Goal: Information Seeking & Learning: Learn about a topic

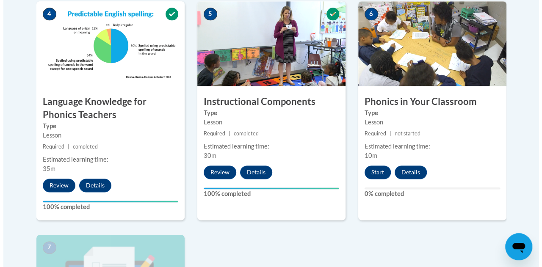
scroll to position [525, 0]
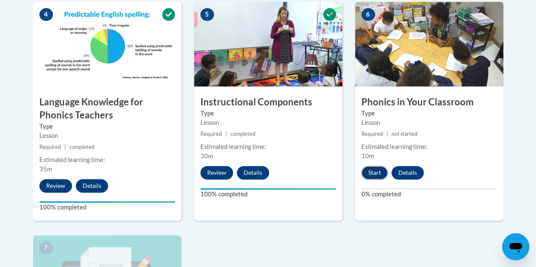
click at [375, 169] on button "Start" at bounding box center [374, 173] width 26 height 14
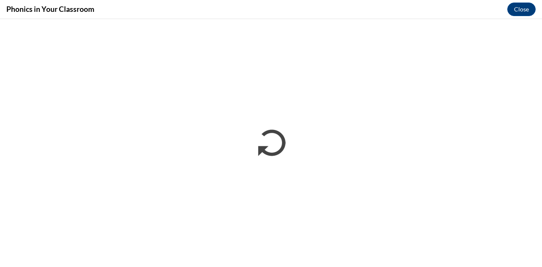
scroll to position [0, 0]
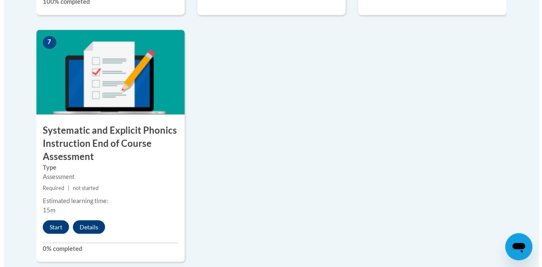
scroll to position [731, 0]
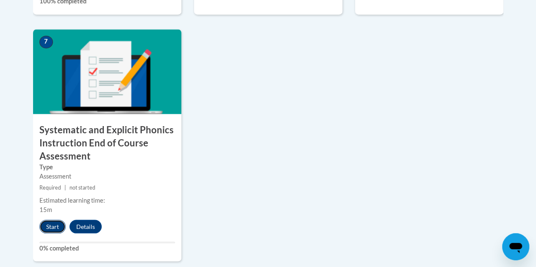
click at [52, 226] on button "Start" at bounding box center [52, 227] width 26 height 14
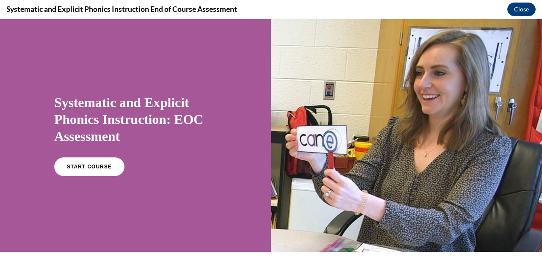
scroll to position [0, 0]
click at [81, 162] on link "START COURSE" at bounding box center [90, 166] width 74 height 19
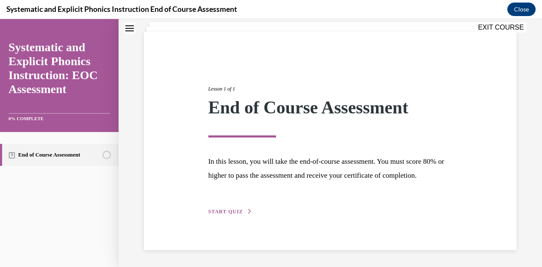
scroll to position [63, 0]
click at [228, 215] on span "START QUIZ" at bounding box center [225, 212] width 35 height 6
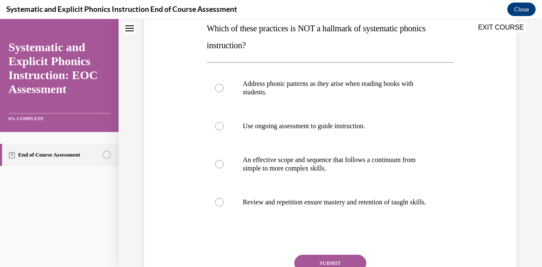
scroll to position [142, 0]
click at [218, 89] on div at bounding box center [219, 87] width 8 height 8
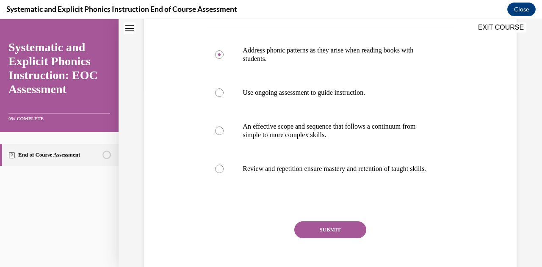
scroll to position [178, 0]
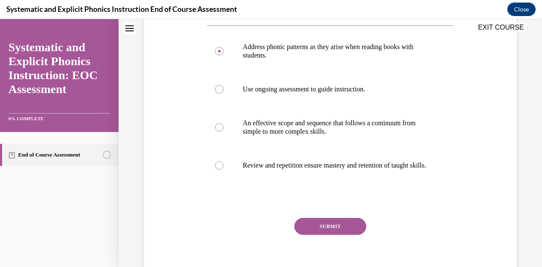
click at [310, 230] on button "SUBMIT" at bounding box center [330, 226] width 72 height 17
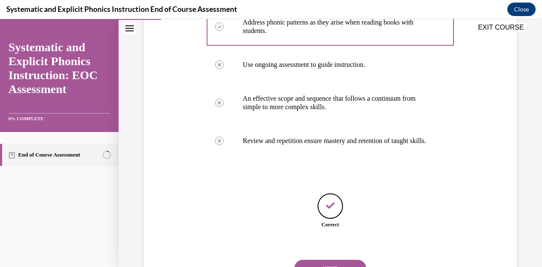
scroll to position [250, 0]
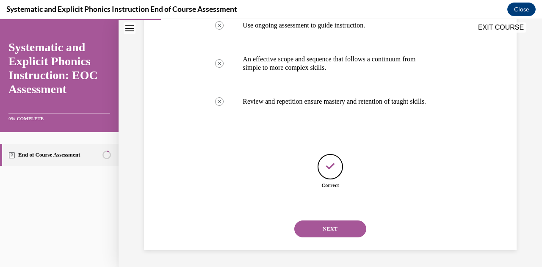
click at [318, 230] on button "NEXT" at bounding box center [330, 229] width 72 height 17
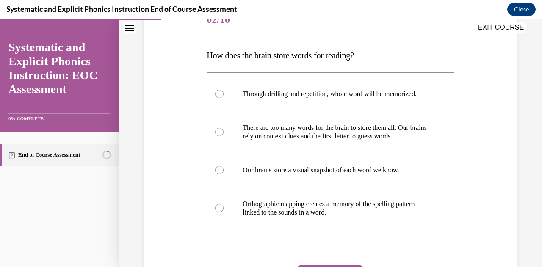
scroll to position [115, 0]
click at [218, 204] on div at bounding box center [219, 208] width 8 height 8
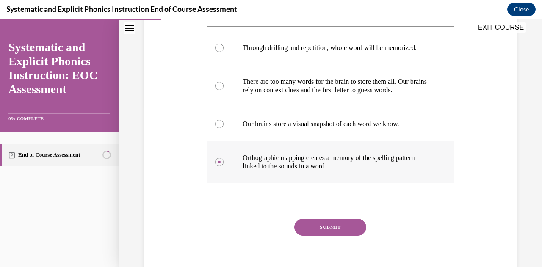
scroll to position [162, 0]
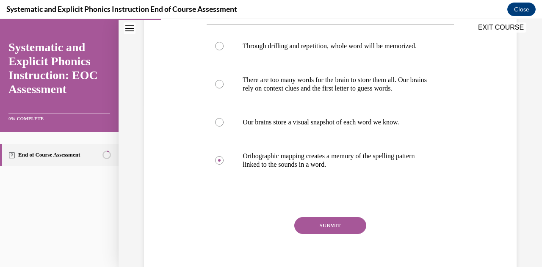
click at [315, 221] on button "SUBMIT" at bounding box center [330, 225] width 72 height 17
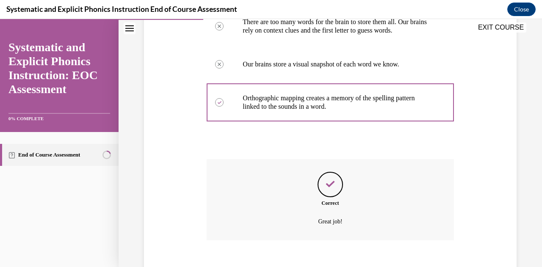
scroll to position [267, 0]
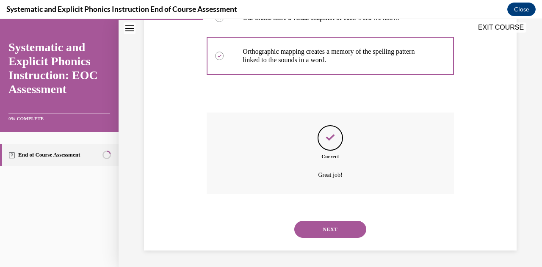
click at [315, 231] on button "NEXT" at bounding box center [330, 229] width 72 height 17
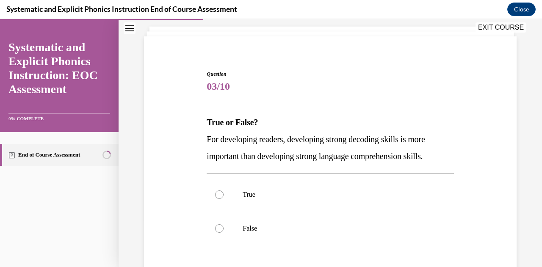
scroll to position [65, 0]
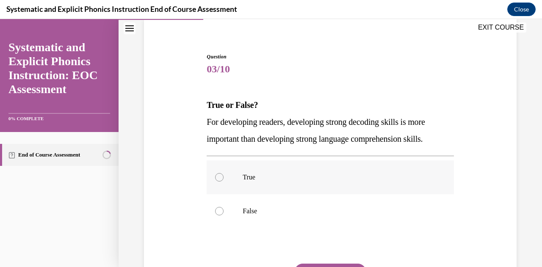
click at [236, 177] on div at bounding box center [330, 177] width 247 height 34
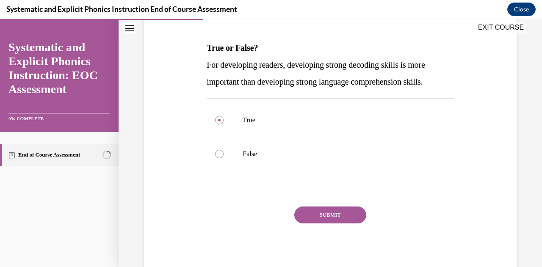
click at [322, 212] on button "SUBMIT" at bounding box center [330, 215] width 72 height 17
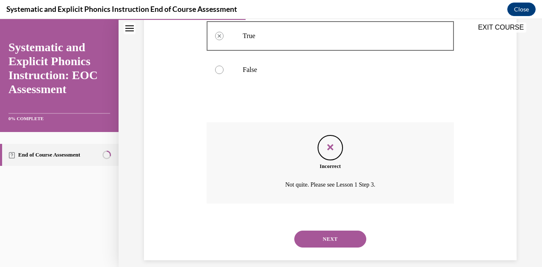
scroll to position [216, 0]
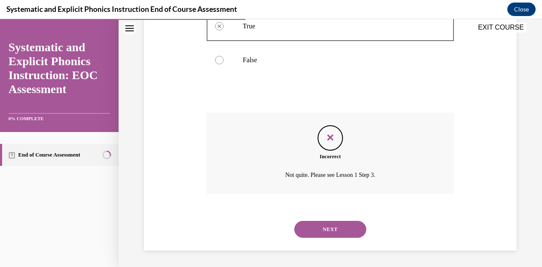
click at [334, 227] on button "NEXT" at bounding box center [330, 229] width 72 height 17
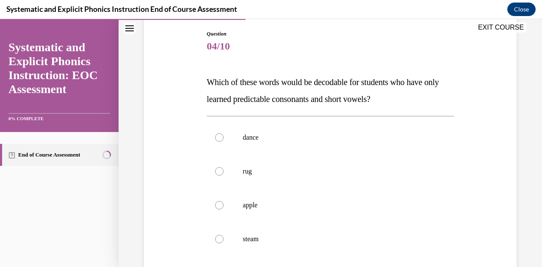
scroll to position [89, 0]
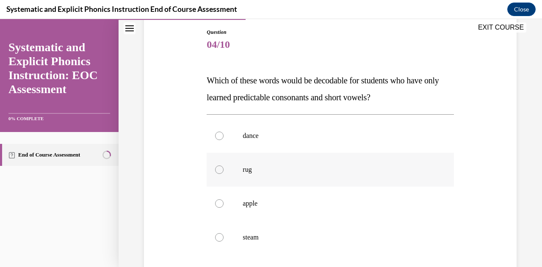
click at [251, 172] on p "rug" at bounding box center [338, 170] width 190 height 8
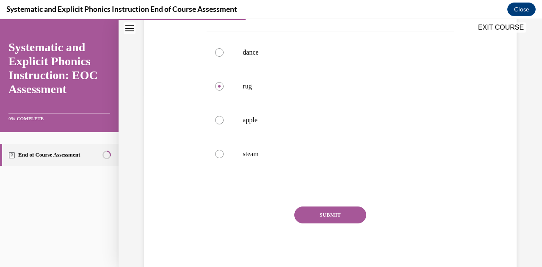
click at [331, 210] on button "SUBMIT" at bounding box center [330, 215] width 72 height 17
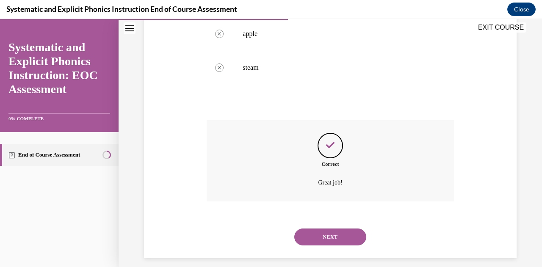
click at [326, 235] on button "NEXT" at bounding box center [330, 237] width 72 height 17
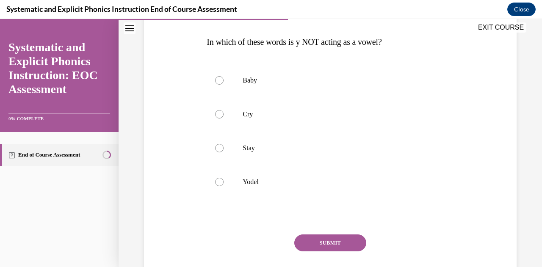
scroll to position [132, 0]
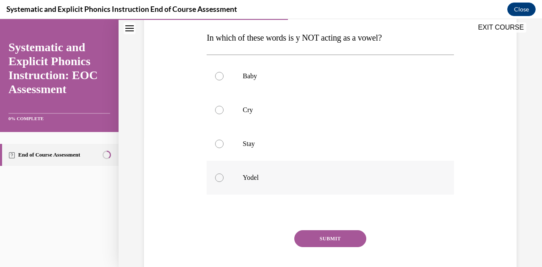
click at [217, 182] on div at bounding box center [330, 178] width 247 height 34
click at [307, 232] on button "SUBMIT" at bounding box center [330, 238] width 72 height 17
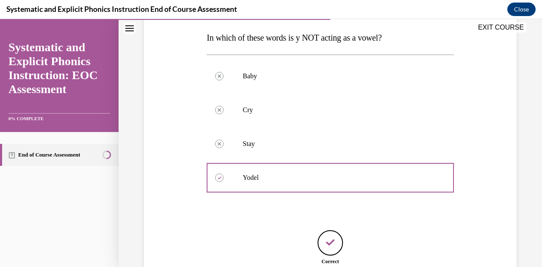
scroll to position [208, 0]
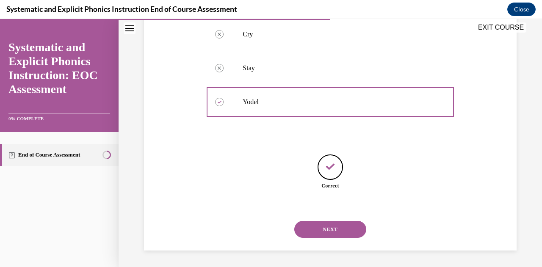
click at [312, 232] on button "NEXT" at bounding box center [330, 229] width 72 height 17
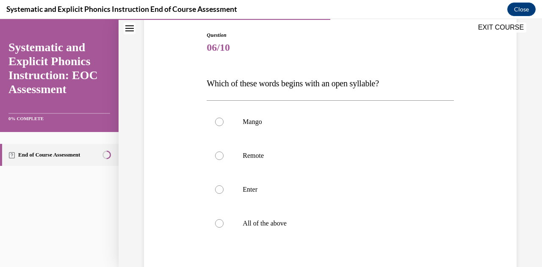
scroll to position [91, 0]
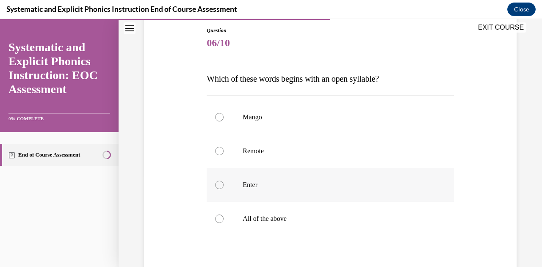
click at [219, 188] on div at bounding box center [219, 185] width 8 height 8
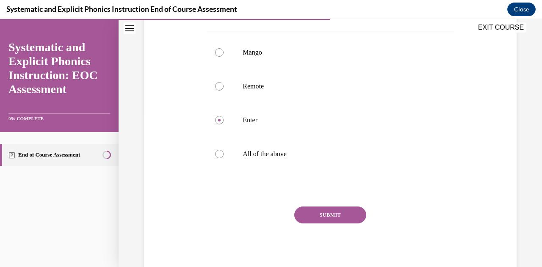
click at [310, 217] on button "SUBMIT" at bounding box center [330, 215] width 72 height 17
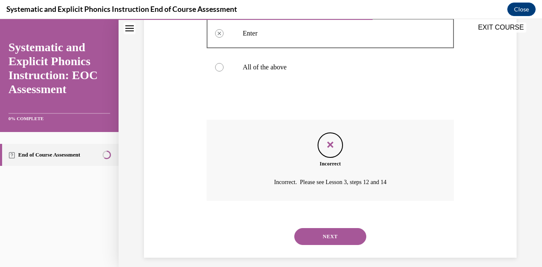
scroll to position [243, 0]
click at [320, 238] on button "NEXT" at bounding box center [330, 236] width 72 height 17
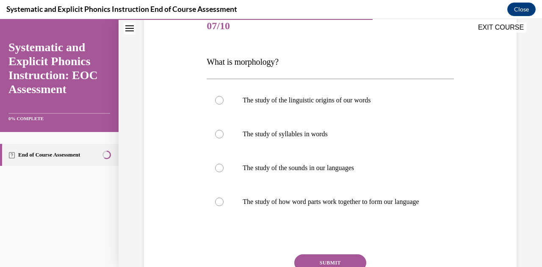
scroll to position [112, 0]
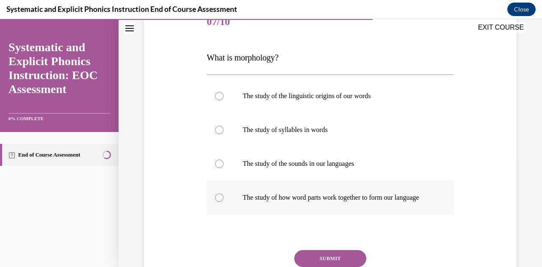
click at [250, 199] on p "The study of how word parts work together to form our language" at bounding box center [338, 197] width 190 height 8
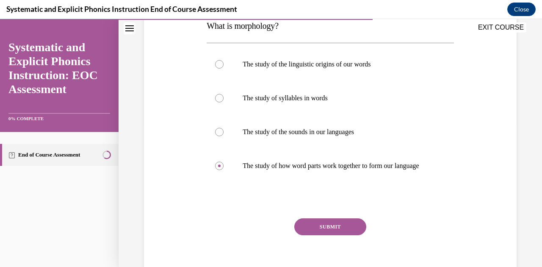
scroll to position [164, 0]
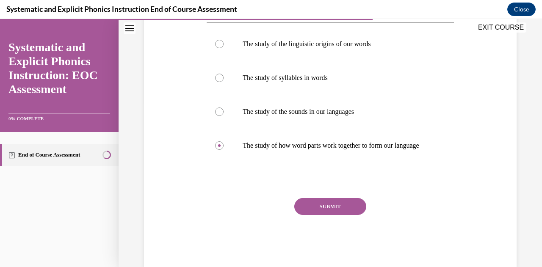
click at [329, 215] on button "SUBMIT" at bounding box center [330, 206] width 72 height 17
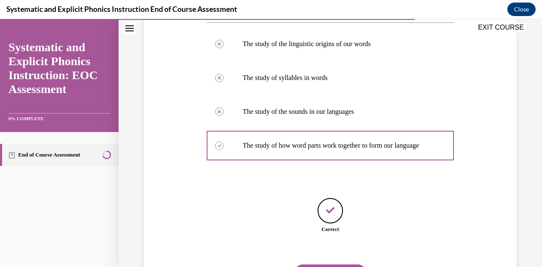
scroll to position [216, 0]
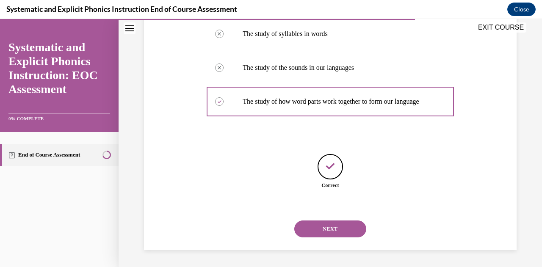
click at [323, 229] on button "NEXT" at bounding box center [330, 229] width 72 height 17
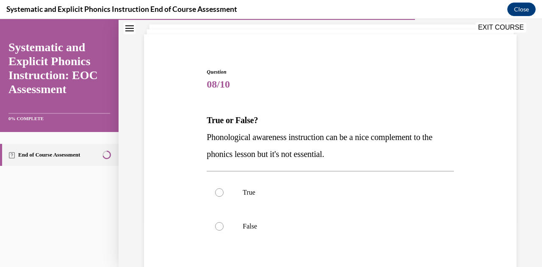
scroll to position [54, 0]
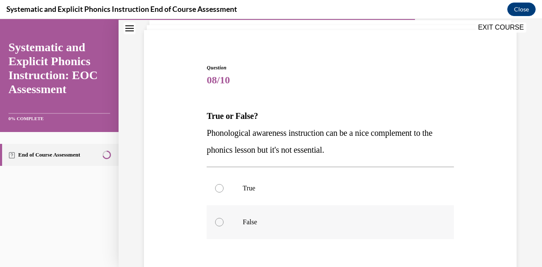
click at [258, 228] on div at bounding box center [330, 222] width 247 height 34
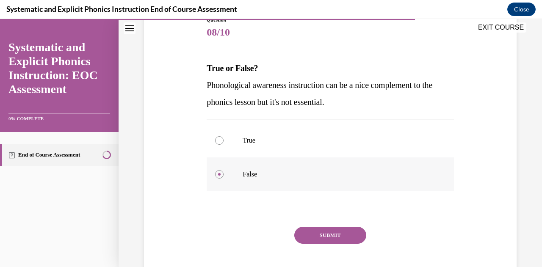
scroll to position [122, 0]
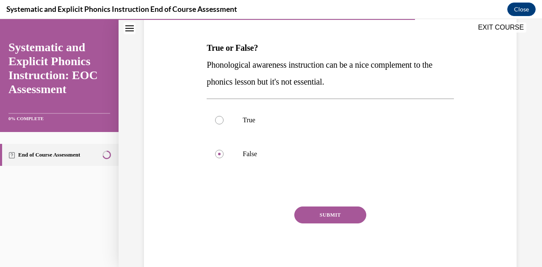
click at [318, 214] on button "SUBMIT" at bounding box center [330, 215] width 72 height 17
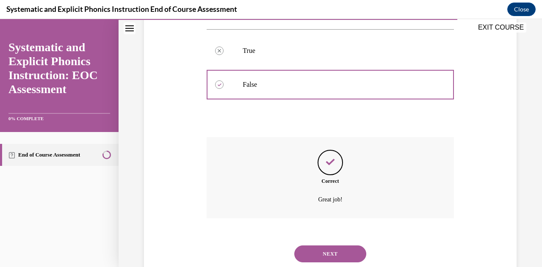
scroll to position [216, 0]
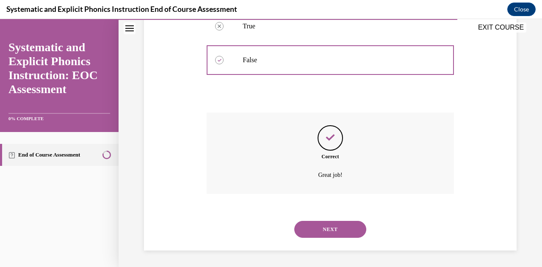
click at [326, 226] on button "NEXT" at bounding box center [330, 229] width 72 height 17
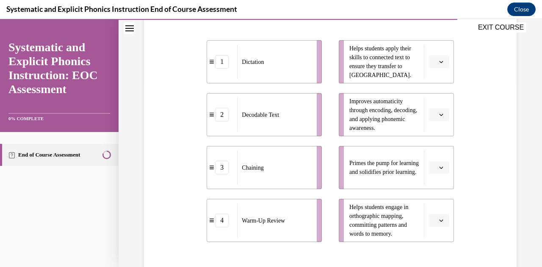
scroll to position [184, 0]
click at [439, 169] on icon "button" at bounding box center [441, 168] width 4 height 4
click at [429, 255] on span "4" at bounding box center [429, 254] width 3 height 7
click at [438, 59] on span "button" at bounding box center [441, 62] width 6 height 6
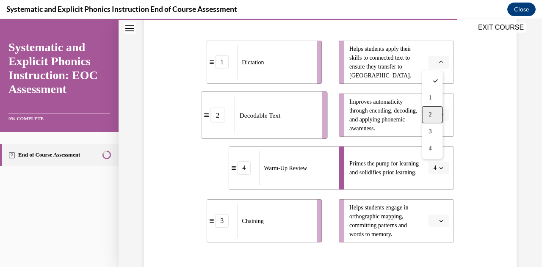
click at [435, 116] on div "2" at bounding box center [432, 114] width 21 height 17
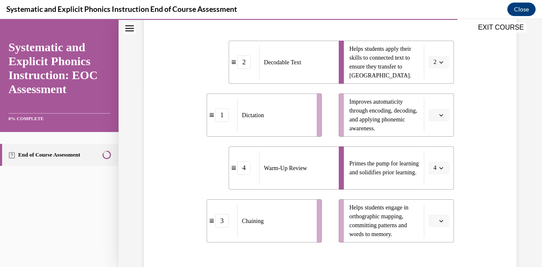
click at [439, 116] on icon "button" at bounding box center [441, 115] width 4 height 4
click at [437, 188] on div "3" at bounding box center [432, 184] width 21 height 17
click at [439, 221] on icon "button" at bounding box center [441, 221] width 4 height 4
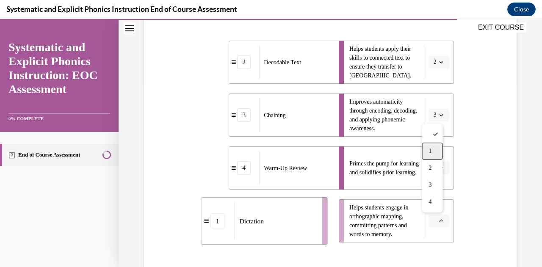
click at [427, 151] on div "1" at bounding box center [432, 151] width 21 height 17
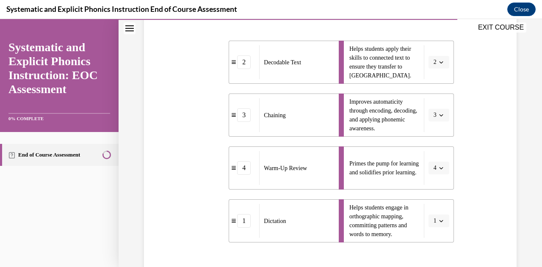
scroll to position [256, 0]
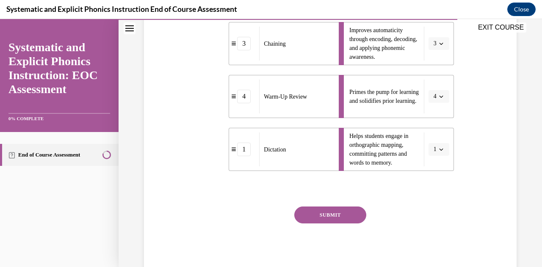
click at [340, 216] on button "SUBMIT" at bounding box center [330, 215] width 72 height 17
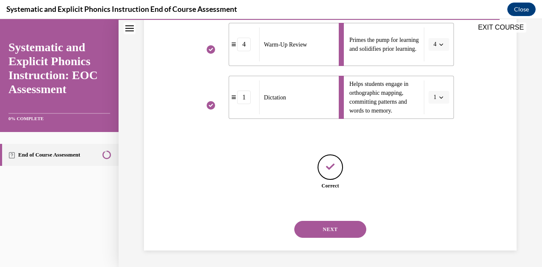
click at [335, 226] on button "NEXT" at bounding box center [330, 229] width 72 height 17
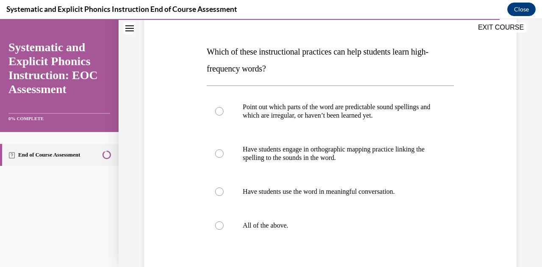
scroll to position [119, 0]
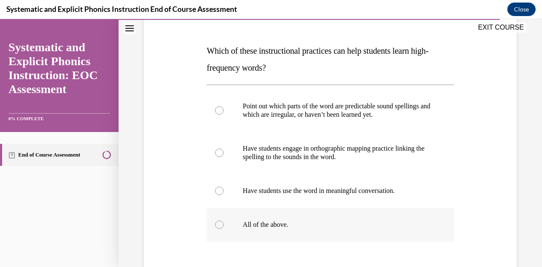
click at [284, 227] on p "All of the above." at bounding box center [338, 225] width 190 height 8
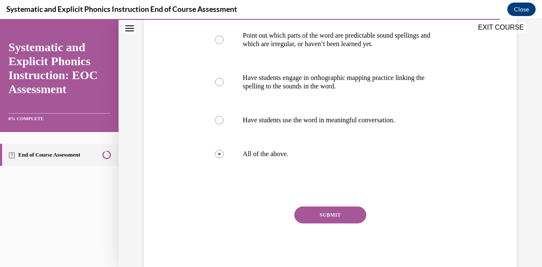
click at [317, 220] on button "SUBMIT" at bounding box center [330, 215] width 72 height 17
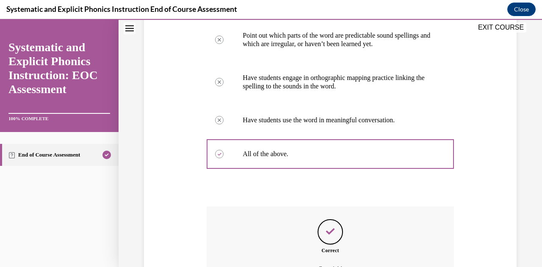
scroll to position [284, 0]
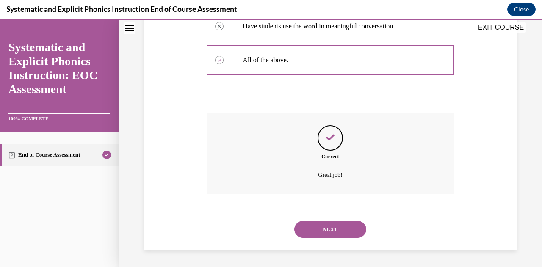
click at [320, 232] on button "NEXT" at bounding box center [330, 229] width 72 height 17
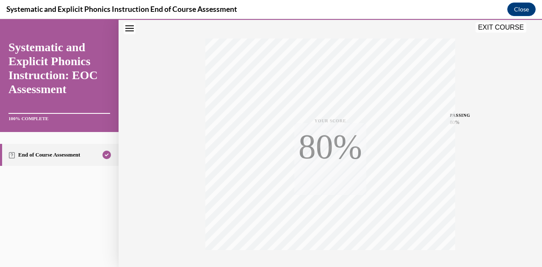
scroll to position [185, 0]
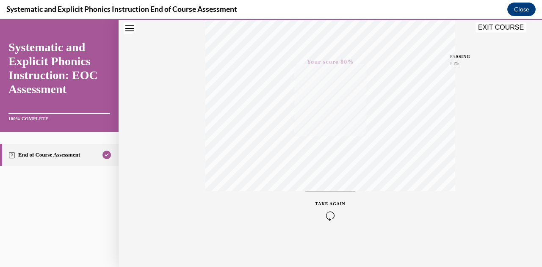
click at [493, 29] on button "EXIT COURSE" at bounding box center [500, 27] width 51 height 10
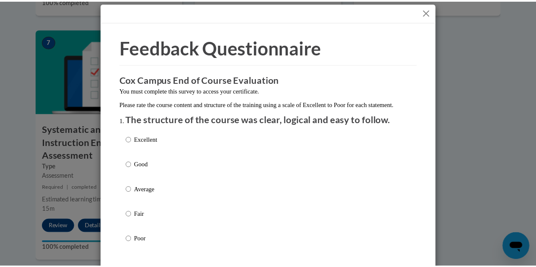
scroll to position [5, 0]
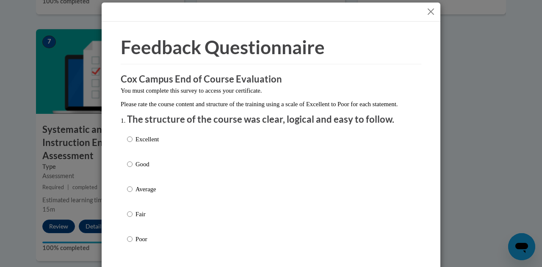
click at [428, 12] on button "Close" at bounding box center [431, 11] width 11 height 11
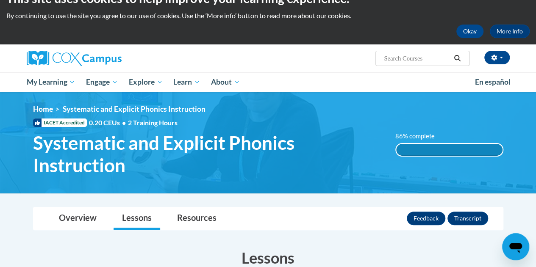
scroll to position [0, 0]
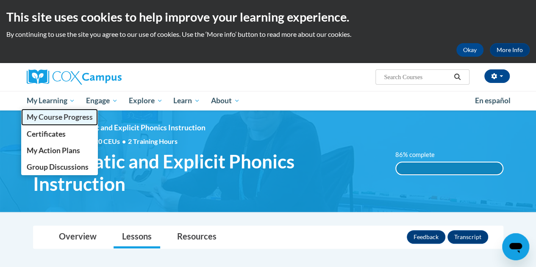
click at [55, 121] on span "My Course Progress" at bounding box center [59, 117] width 66 height 9
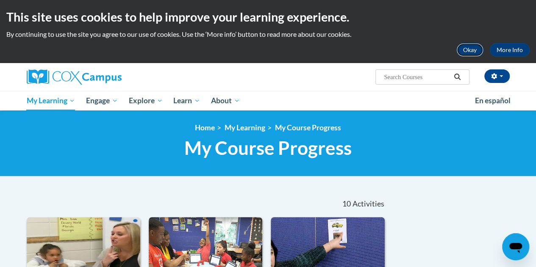
click at [465, 53] on button "Okay" at bounding box center [469, 50] width 27 height 14
